Goal: Transaction & Acquisition: Purchase product/service

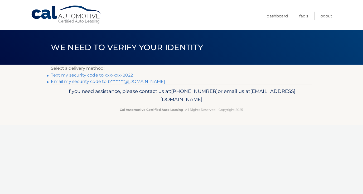
click at [110, 74] on link "Text my security code to xxx-xxx-8022" at bounding box center [92, 75] width 82 height 5
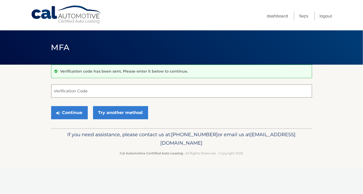
click at [58, 94] on input "Verification Code" at bounding box center [181, 90] width 261 height 13
type input "206237"
click at [74, 114] on button "Continue" at bounding box center [69, 112] width 37 height 13
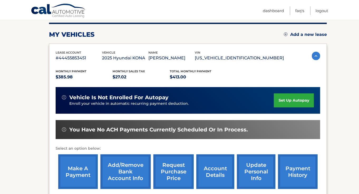
scroll to position [67, 0]
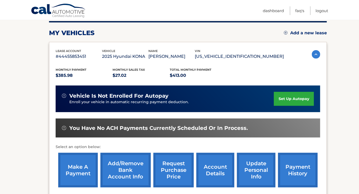
click at [80, 165] on link "make a payment" at bounding box center [78, 170] width 40 height 35
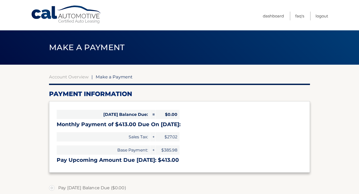
select select "MGJkN2QyMDMtYWUyMy00ZDhiLTljNGQtNDJiMGMyNzdkNzQ3"
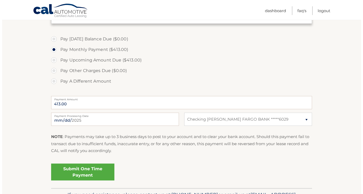
scroll to position [151, 0]
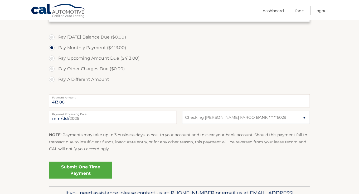
click at [89, 169] on link "Submit One Time Payment" at bounding box center [80, 170] width 63 height 17
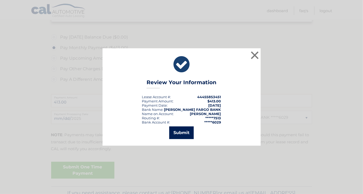
click at [182, 133] on button "Submit" at bounding box center [181, 132] width 25 height 13
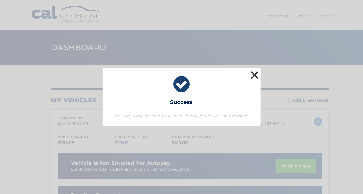
click at [258, 75] on button "×" at bounding box center [255, 75] width 11 height 11
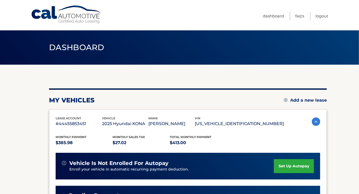
click at [280, 46] on header "Dashboard" at bounding box center [179, 47] width 261 height 34
click at [257, 11] on nav "Menu Dashboard FAQ's Logout" at bounding box center [217, 15] width 222 height 30
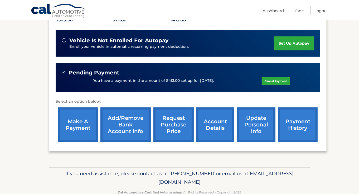
scroll to position [135, 0]
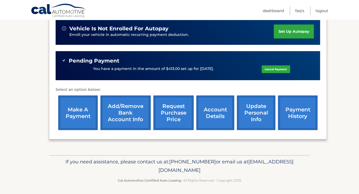
click at [297, 112] on link "payment history" at bounding box center [298, 113] width 40 height 35
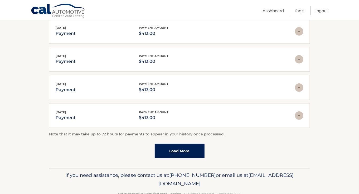
scroll to position [150, 0]
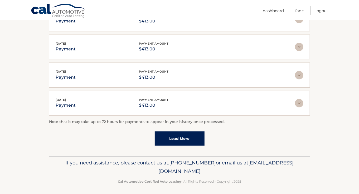
click at [187, 134] on link "Load More" at bounding box center [180, 138] width 50 height 14
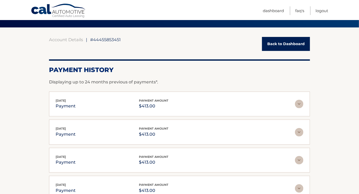
scroll to position [36, 0]
